Goal: Transaction & Acquisition: Purchase product/service

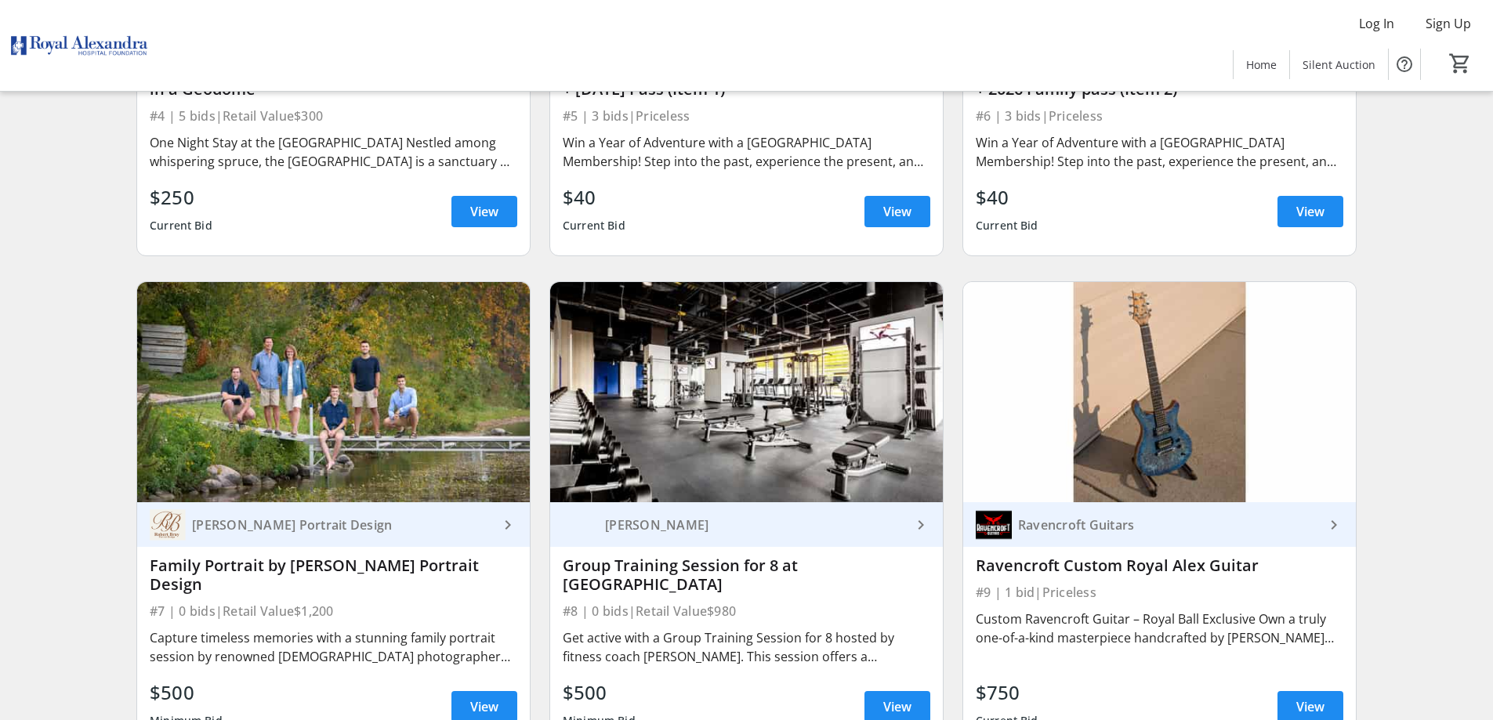
scroll to position [784, 0]
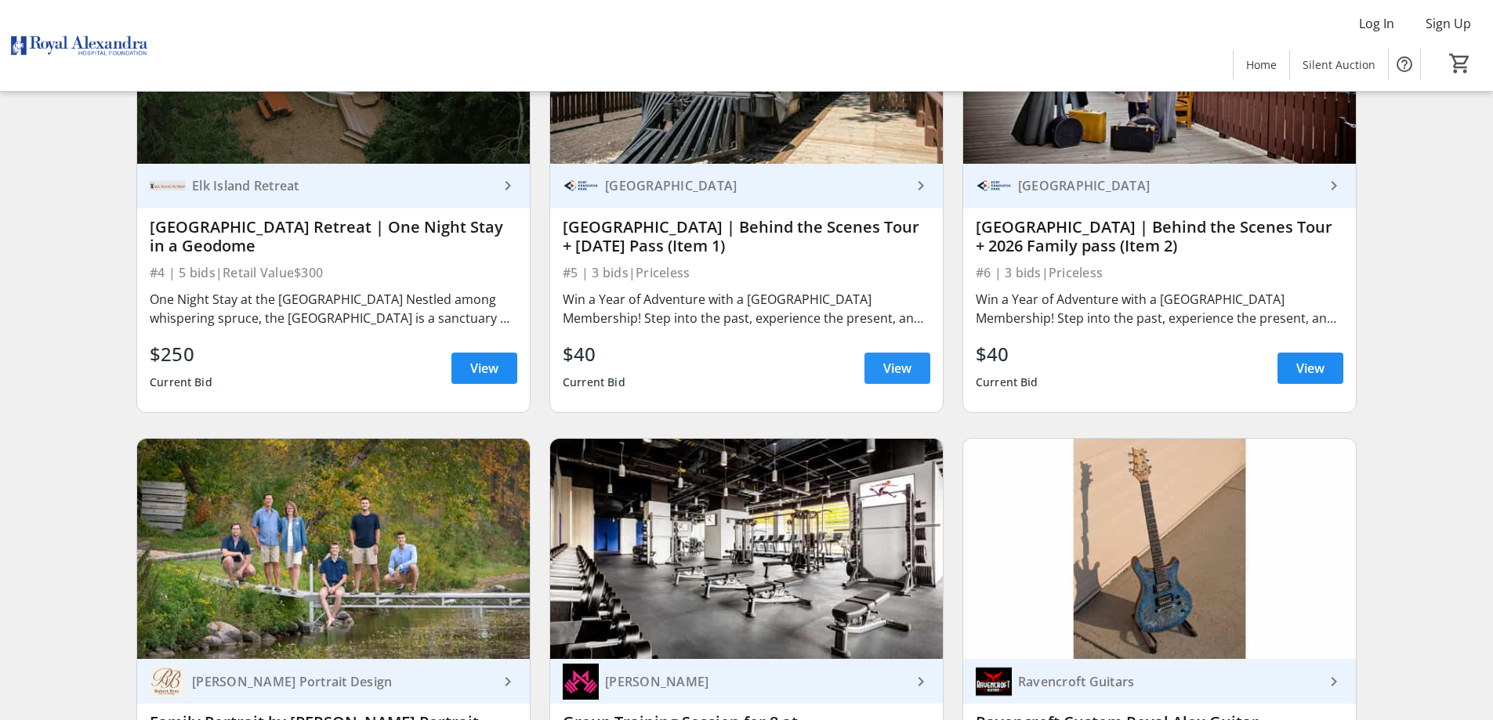
click at [891, 371] on span "View" at bounding box center [897, 368] width 28 height 19
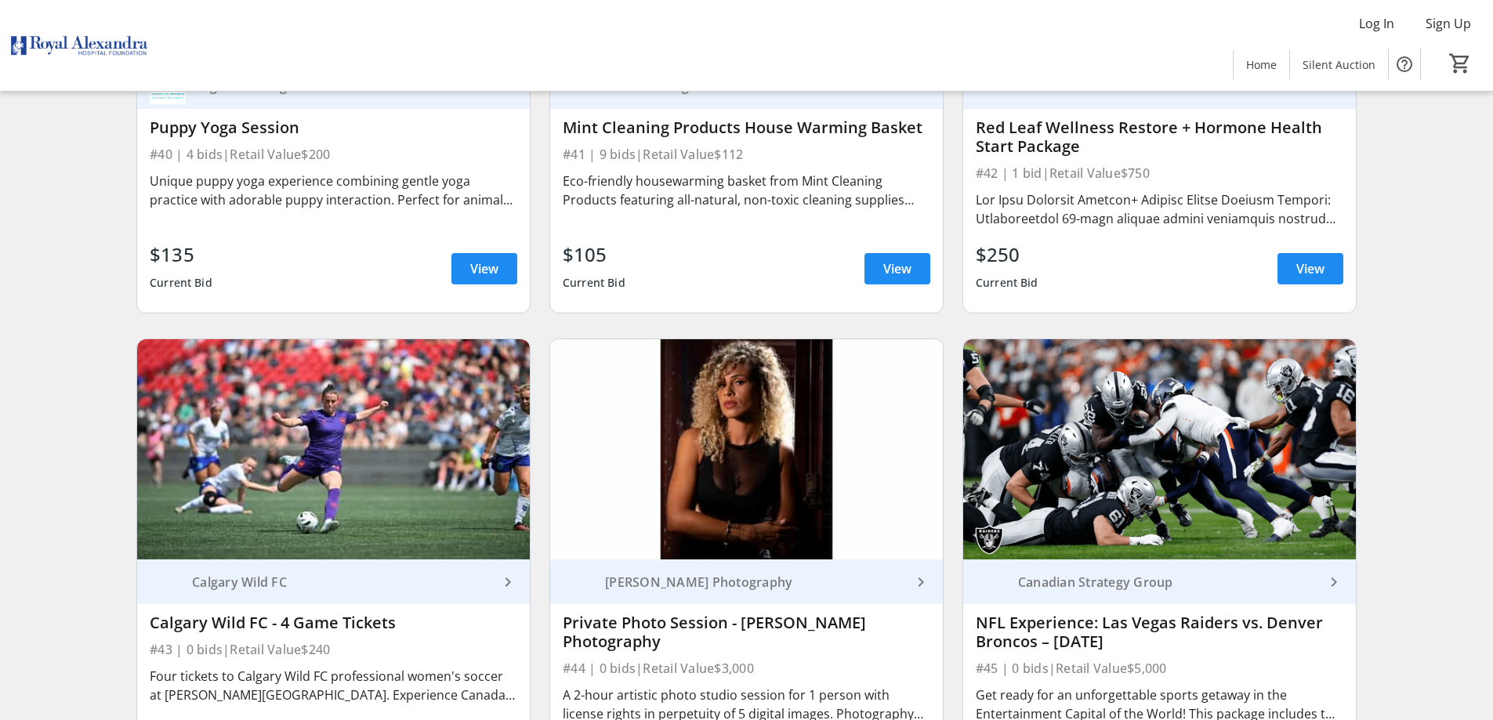
scroll to position [6895, 0]
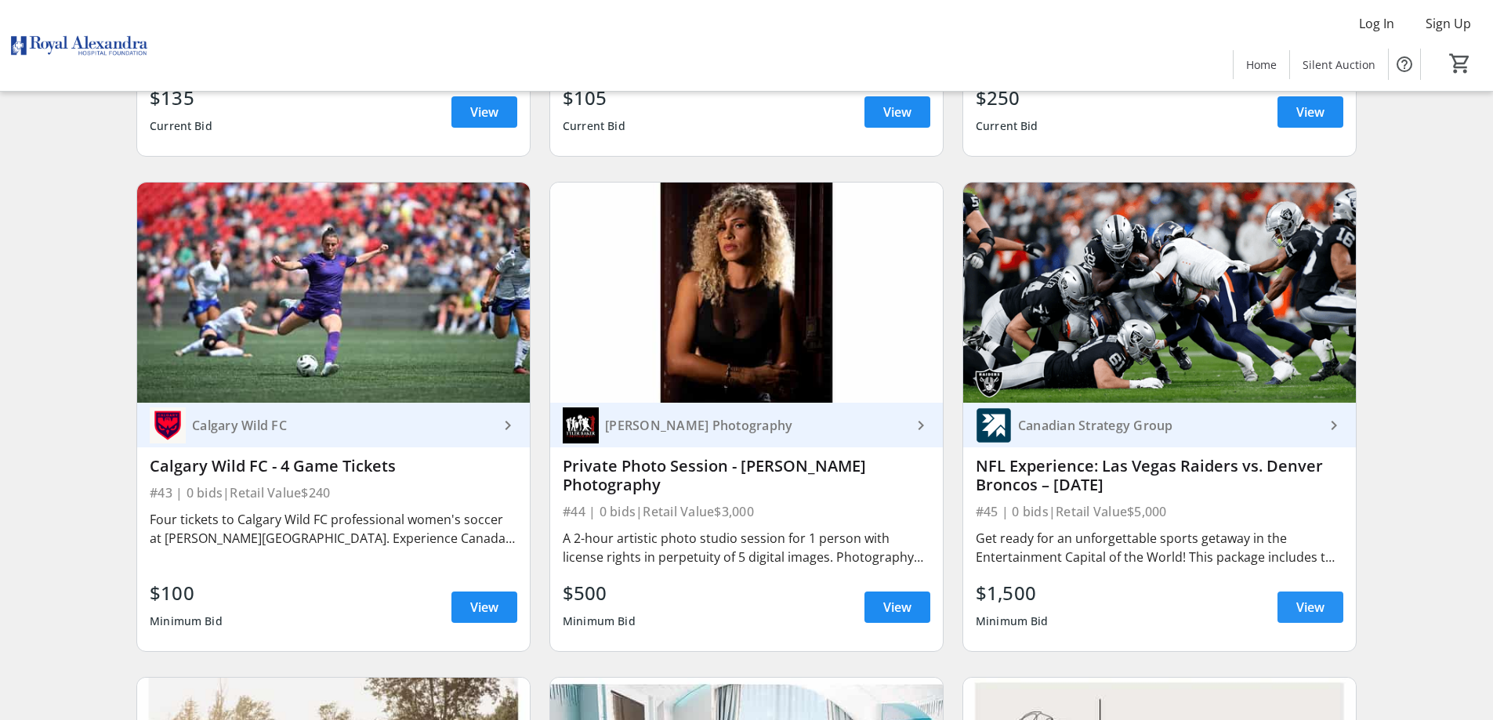
click at [1296, 598] on span "View" at bounding box center [1310, 607] width 28 height 19
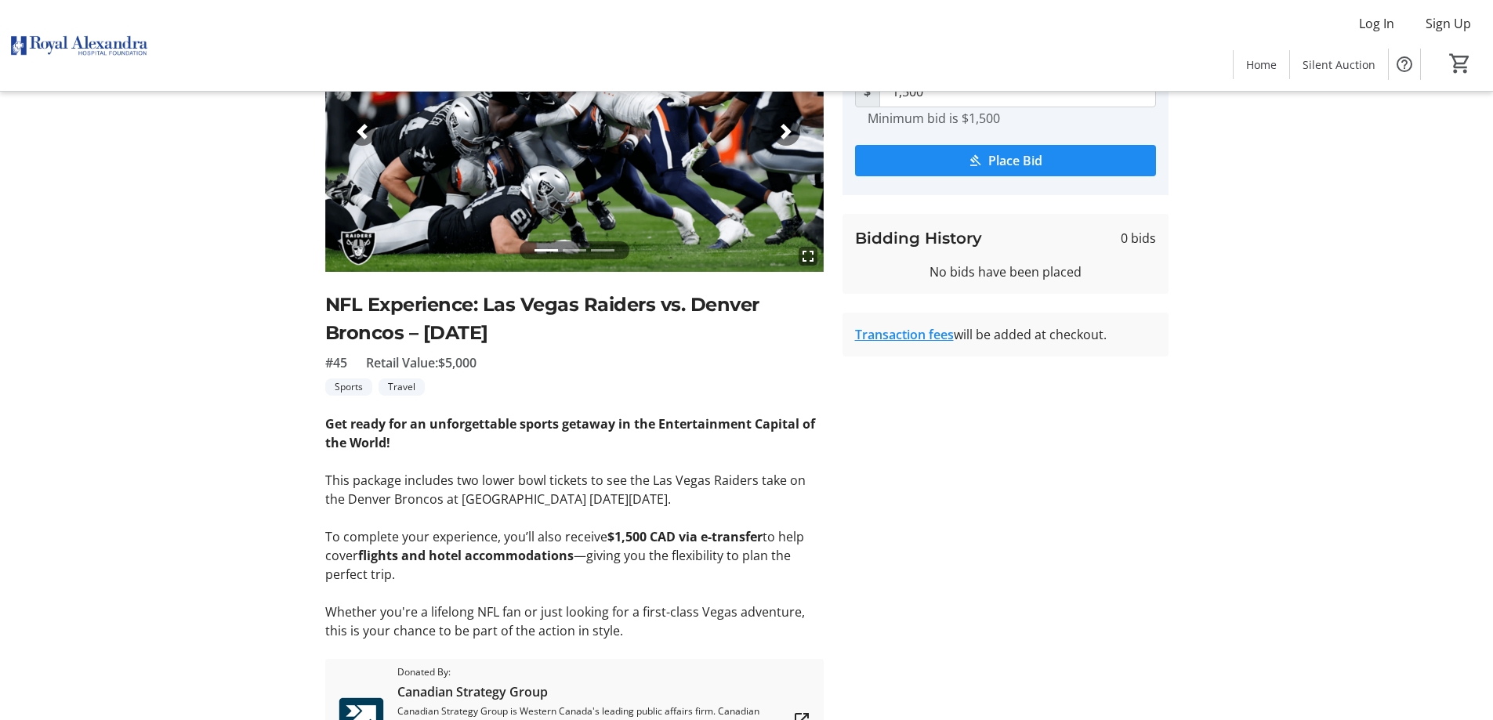
scroll to position [277, 0]
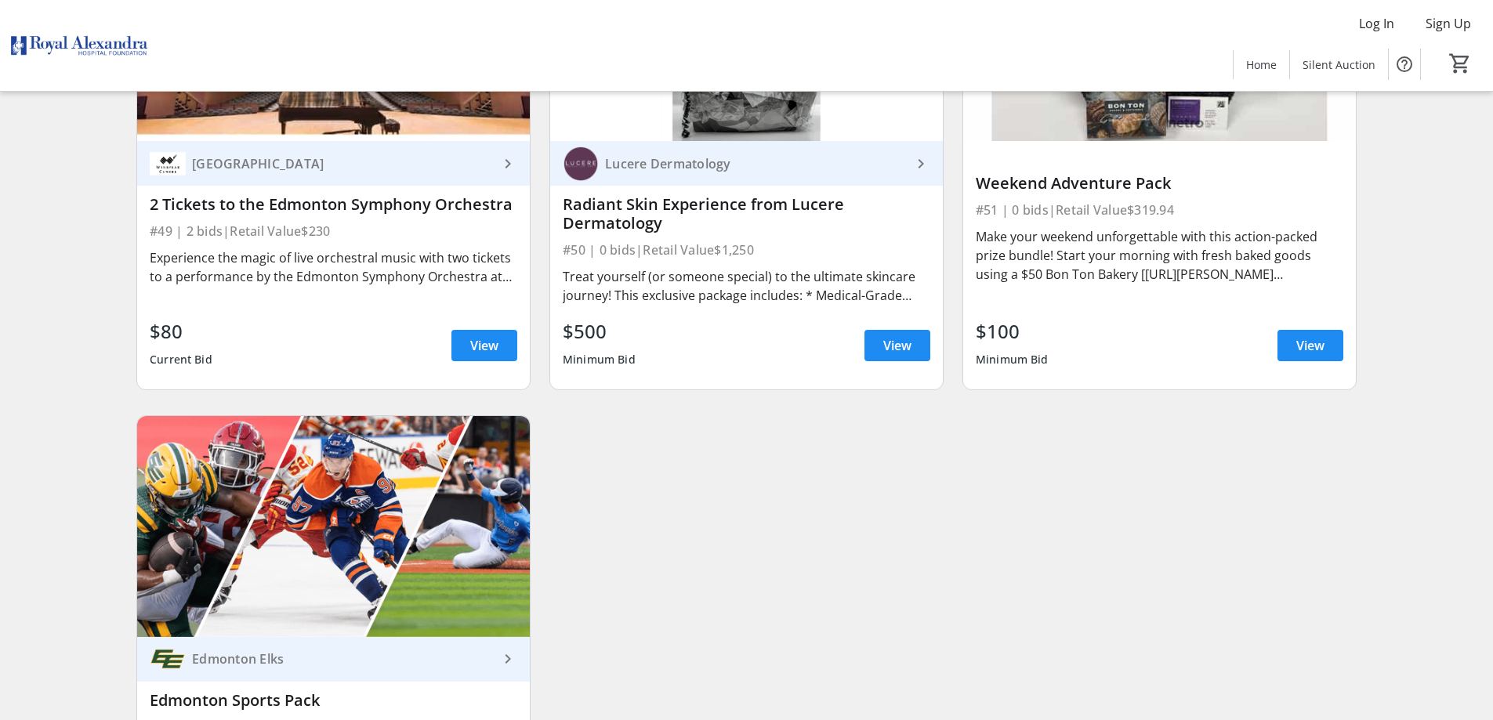
scroll to position [8287, 0]
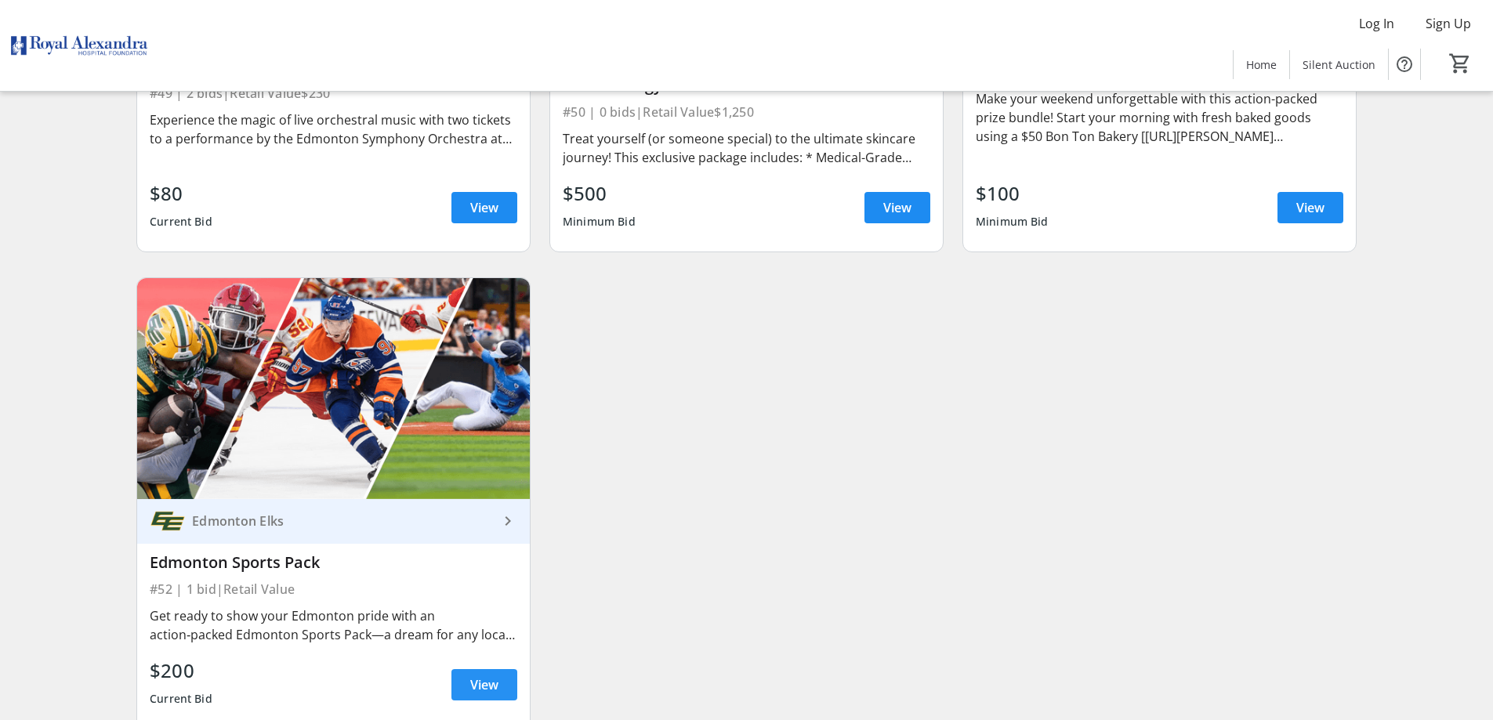
click at [481, 675] on span "View" at bounding box center [484, 684] width 28 height 19
